Goal: Transaction & Acquisition: Purchase product/service

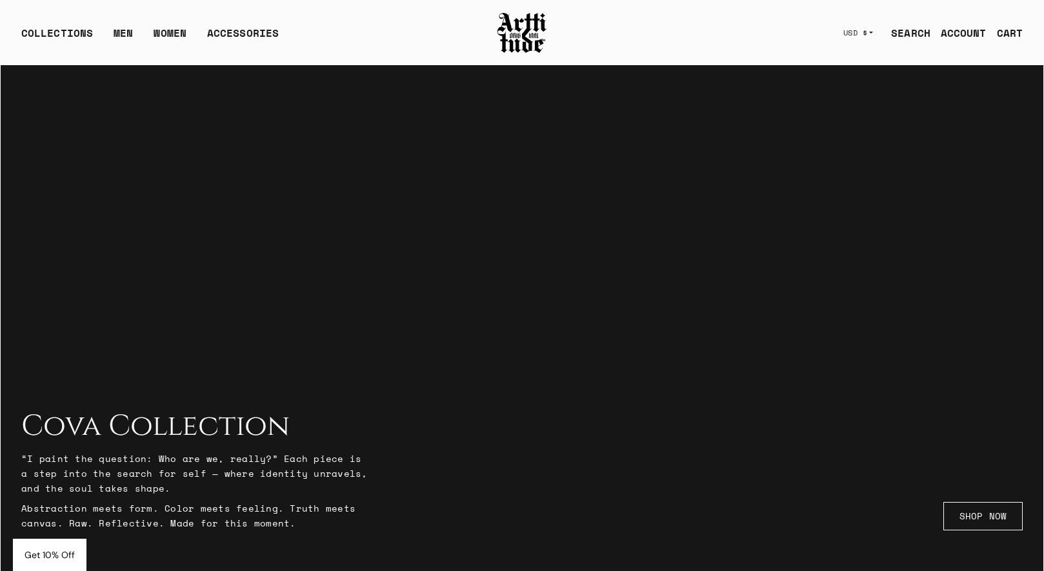
click at [905, 34] on link "SEARCH" at bounding box center [906, 33] width 50 height 26
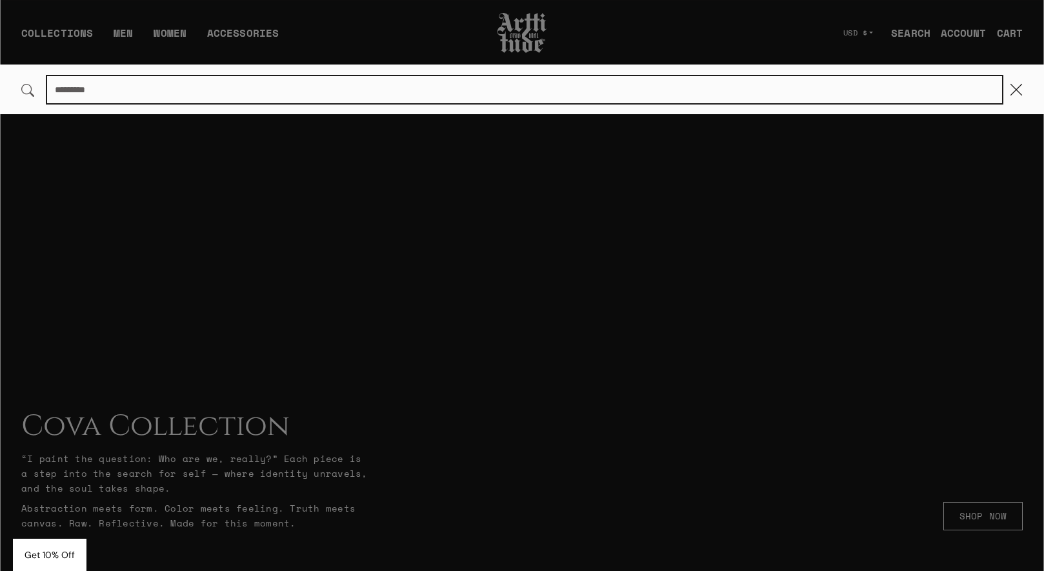
type input "*"
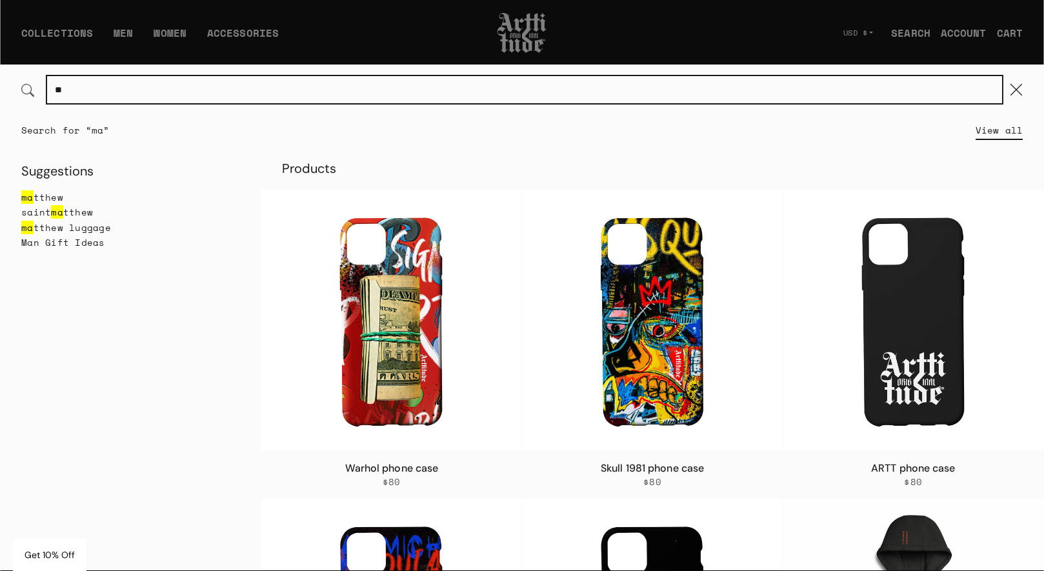
type input "*******"
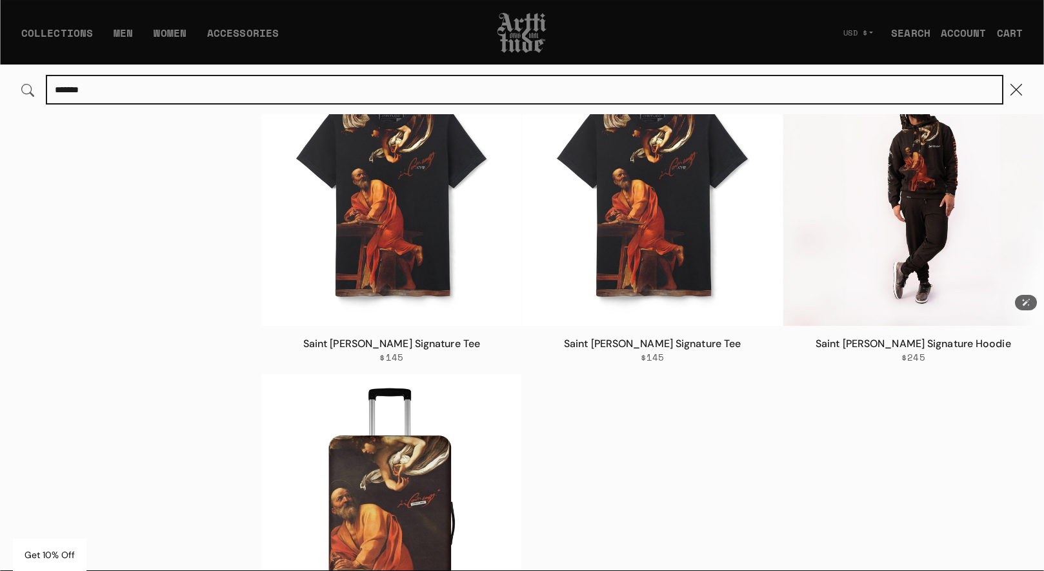
scroll to position [107, 0]
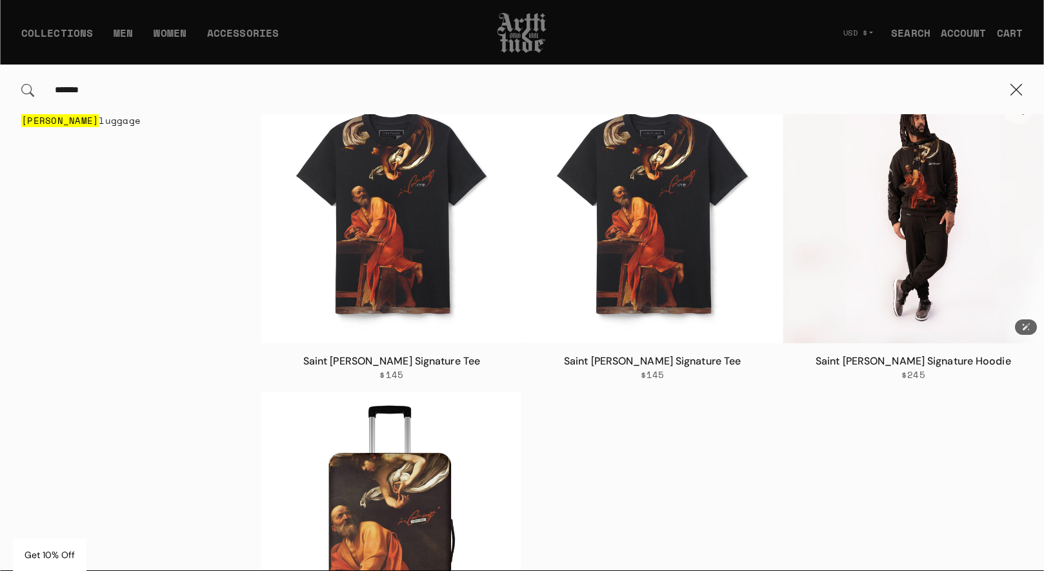
click at [915, 252] on img at bounding box center [914, 213] width 260 height 260
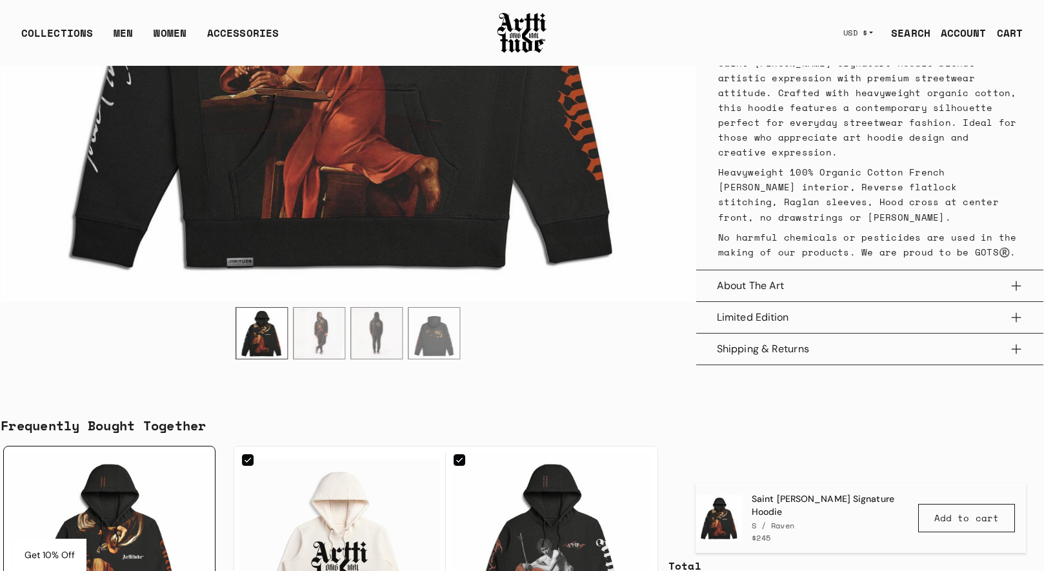
scroll to position [637, 0]
click at [318, 334] on img "2 / 4" at bounding box center [319, 333] width 51 height 51
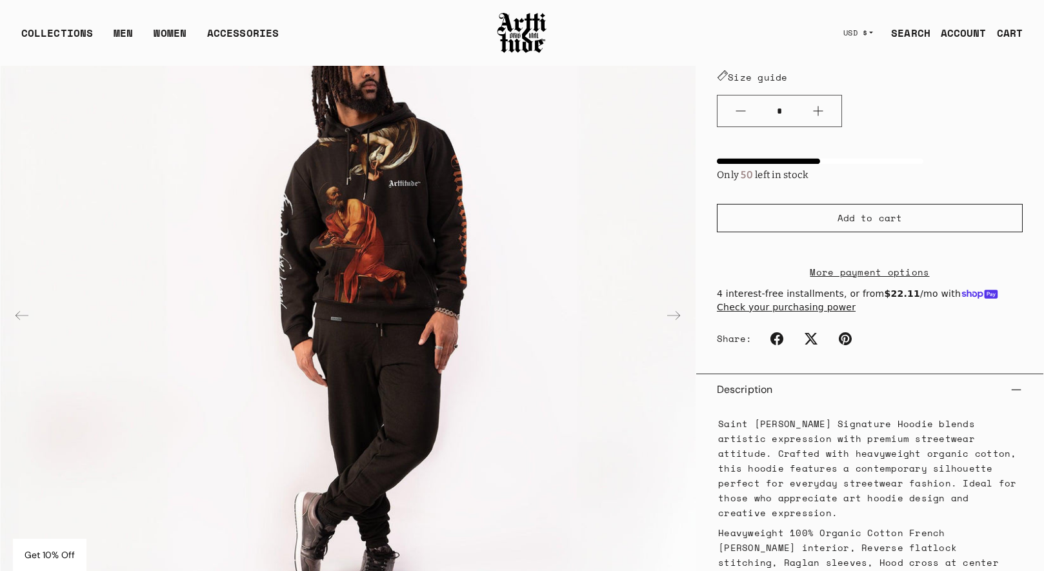
scroll to position [163, 0]
